Goal: Download file/media

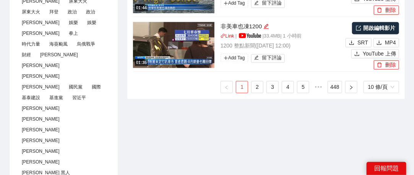
scroll to position [535, 0]
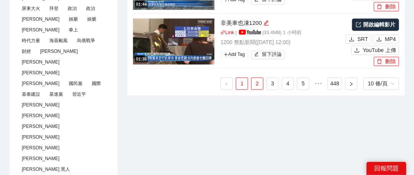
click at [258, 84] on link "2" at bounding box center [257, 83] width 11 height 11
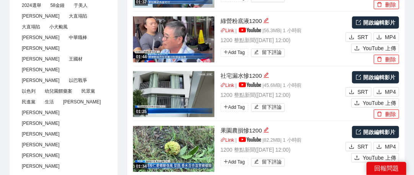
scroll to position [191, 0]
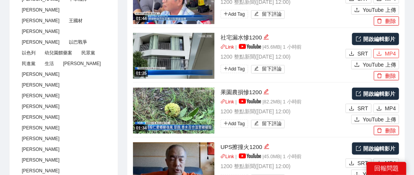
click at [395, 52] on span "MP4" at bounding box center [390, 53] width 11 height 8
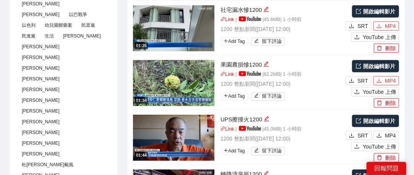
scroll to position [229, 0]
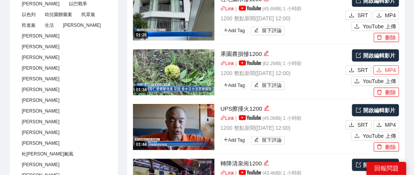
click at [392, 68] on span "MP4" at bounding box center [390, 70] width 11 height 8
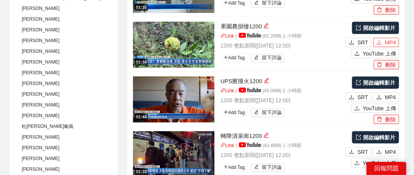
scroll to position [268, 0]
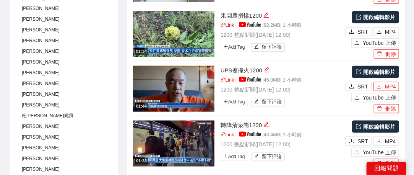
click at [391, 83] on span "MP4" at bounding box center [390, 86] width 11 height 8
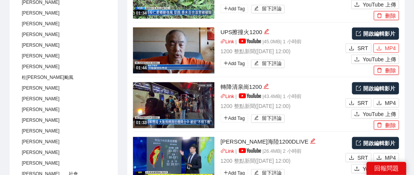
scroll to position [344, 0]
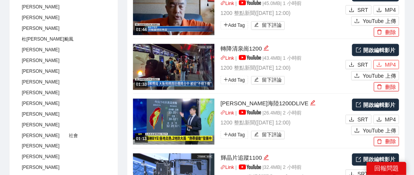
click at [390, 65] on span "MP4" at bounding box center [390, 64] width 11 height 8
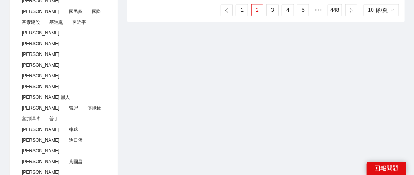
scroll to position [573, 0]
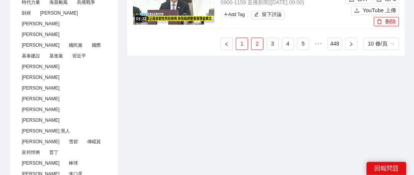
click at [238, 42] on link "1" at bounding box center [241, 43] width 11 height 11
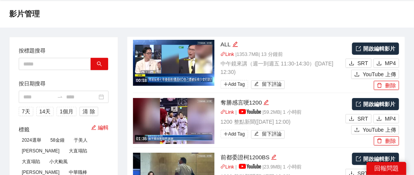
scroll to position [0, 0]
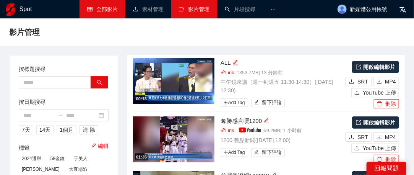
click at [112, 12] on link "全部影片" at bounding box center [102, 9] width 31 height 6
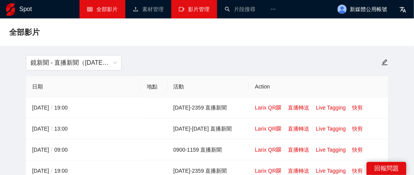
click at [193, 11] on link "影片管理" at bounding box center [194, 9] width 31 height 6
